Goal: Task Accomplishment & Management: Manage account settings

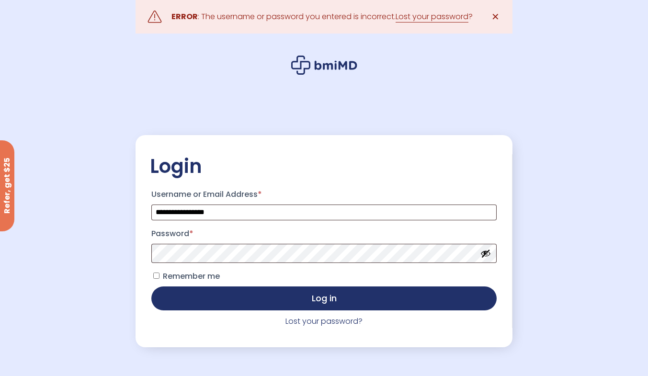
click at [482, 256] on button "Show password" at bounding box center [485, 253] width 11 height 11
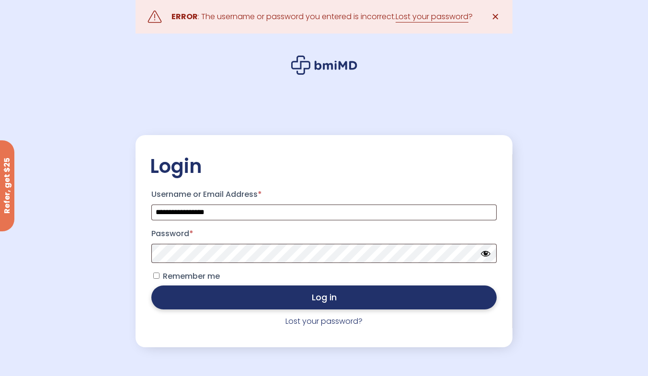
click at [270, 301] on button "Log in" at bounding box center [323, 297] width 345 height 24
